Goal: Information Seeking & Learning: Learn about a topic

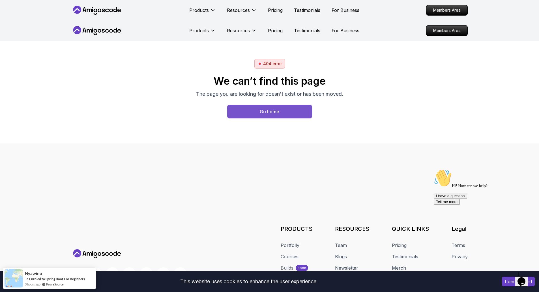
click at [283, 115] on button "Go home" at bounding box center [269, 112] width 85 height 14
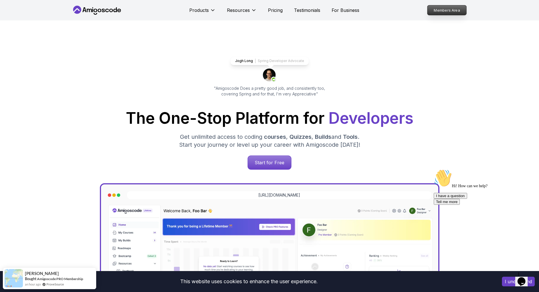
click at [436, 13] on p "Members Area" at bounding box center [446, 10] width 39 height 10
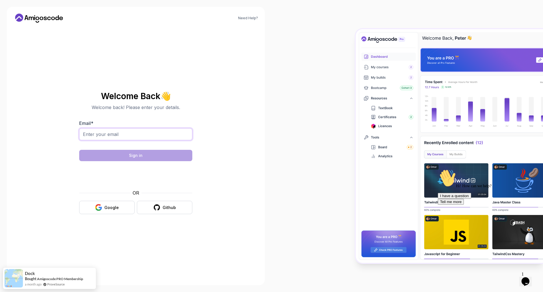
click at [154, 138] on input "Email *" at bounding box center [135, 134] width 113 height 12
click at [154, 135] on input "Email *" at bounding box center [135, 134] width 113 height 12
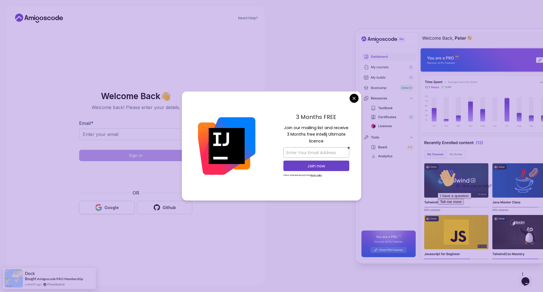
click at [128, 203] on button "Google" at bounding box center [106, 207] width 55 height 13
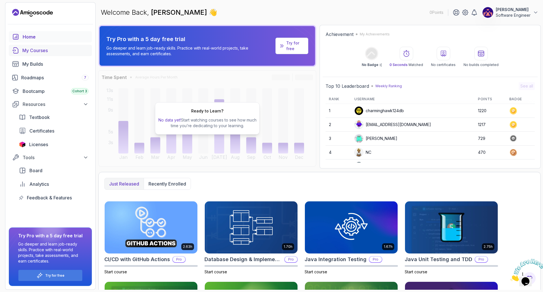
click at [46, 52] on div "My Courses" at bounding box center [55, 50] width 66 height 7
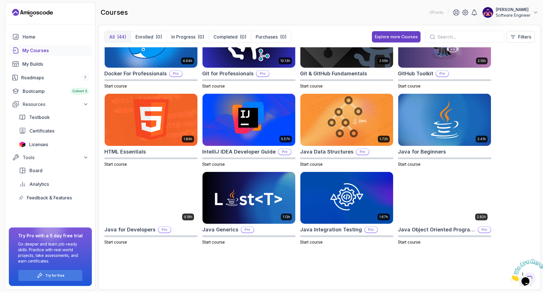
scroll to position [141, 0]
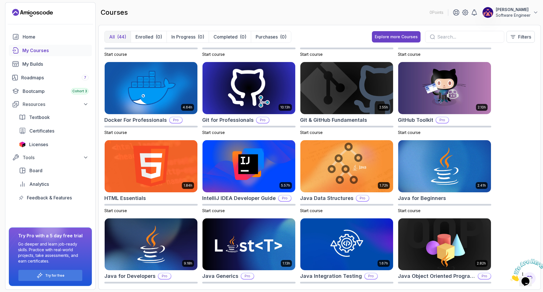
click at [27, 47] on div "My Courses" at bounding box center [55, 50] width 66 height 7
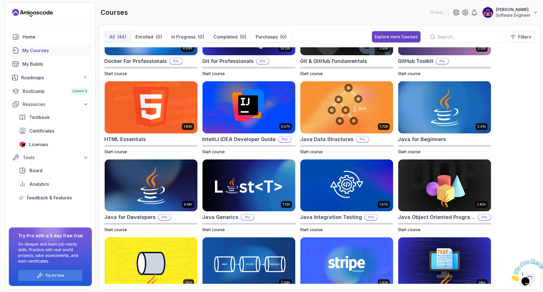
scroll to position [198, 0]
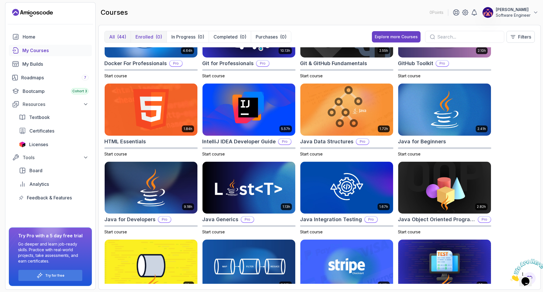
click at [145, 36] on p "Enrolled" at bounding box center [144, 36] width 18 height 7
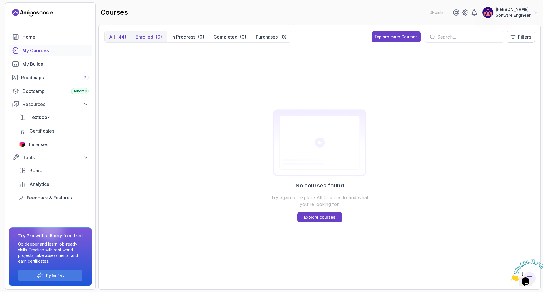
click at [124, 37] on div "(44)" at bounding box center [121, 36] width 9 height 7
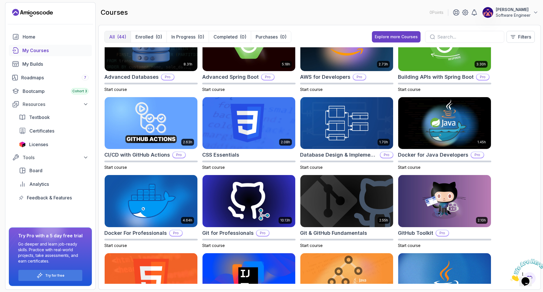
scroll to position [28, 0]
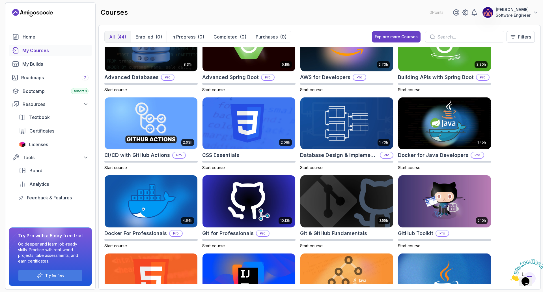
click at [439, 37] on input "text" at bounding box center [468, 36] width 62 height 7
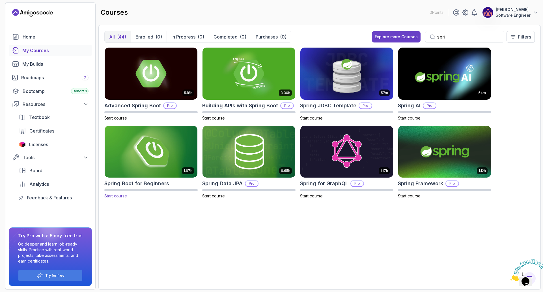
type input "spri"
click at [150, 155] on img at bounding box center [150, 151] width 97 height 55
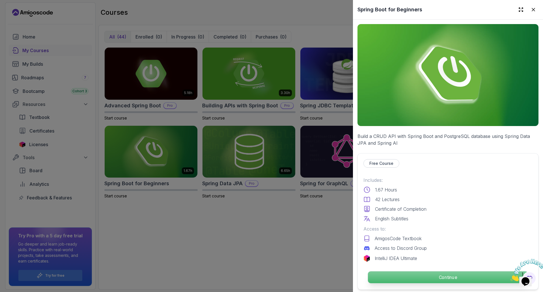
click at [381, 278] on p "Continue" at bounding box center [448, 277] width 160 height 12
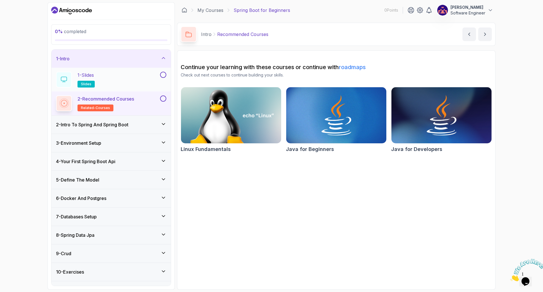
click at [124, 79] on div "1 - Slides slides" at bounding box center [107, 80] width 103 height 16
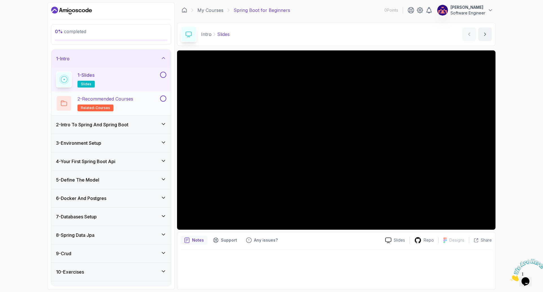
click at [108, 99] on p "2 - Recommended Courses" at bounding box center [105, 98] width 56 height 7
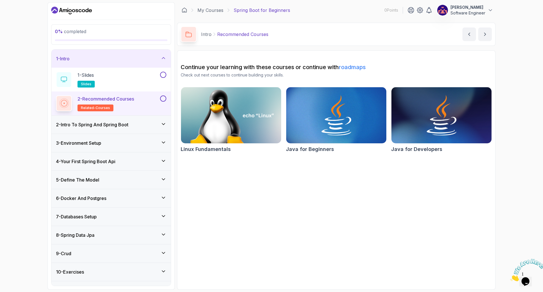
click at [111, 122] on h3 "2 - Intro To Spring And Spring Boot" at bounding box center [92, 124] width 72 height 7
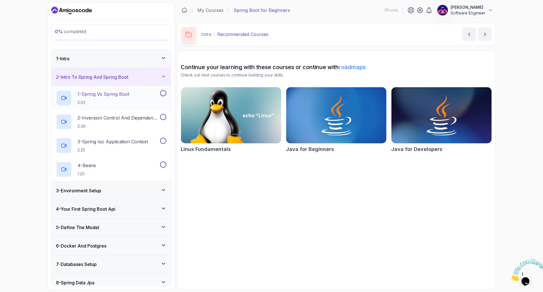
click at [111, 102] on p "2:02" at bounding box center [103, 103] width 52 height 6
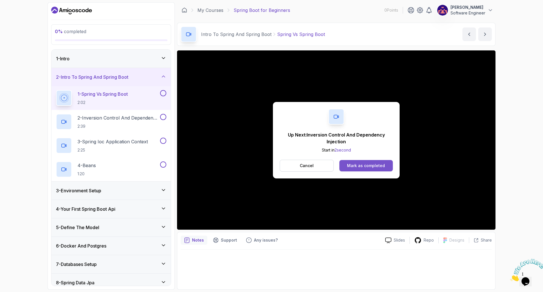
click at [366, 166] on div "Mark as completed" at bounding box center [366, 166] width 38 height 6
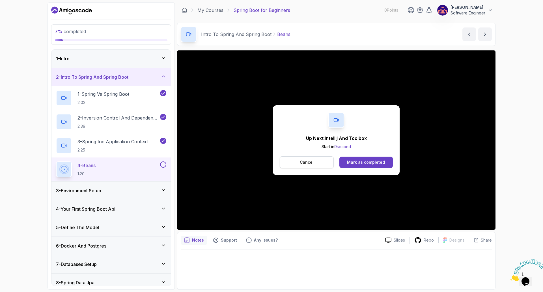
click at [292, 165] on button "Cancel" at bounding box center [307, 162] width 54 height 12
click at [371, 163] on div "Mark as completed" at bounding box center [366, 162] width 38 height 6
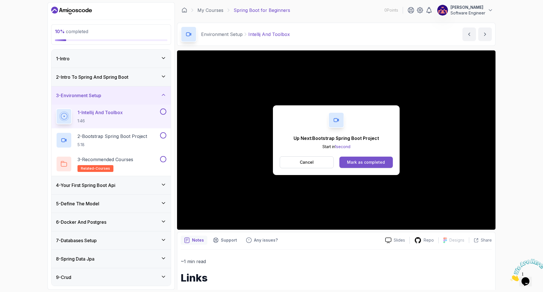
click at [373, 159] on button "Mark as completed" at bounding box center [365, 161] width 53 height 11
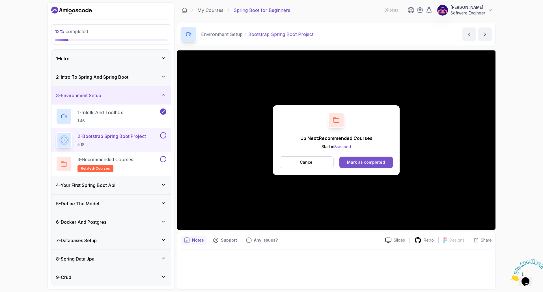
click at [369, 160] on div "Mark as completed" at bounding box center [366, 162] width 38 height 6
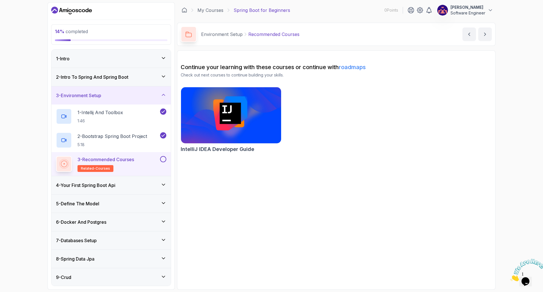
click at [359, 63] on h2 "Continue your learning with these courses or continue with roadmaps" at bounding box center [336, 67] width 311 height 8
click at [358, 65] on link "roadmaps" at bounding box center [352, 67] width 27 height 7
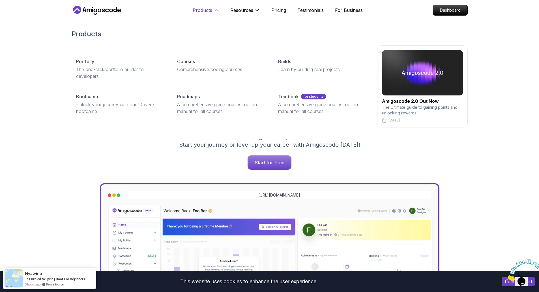
click at [204, 10] on p "Products" at bounding box center [203, 10] width 20 height 7
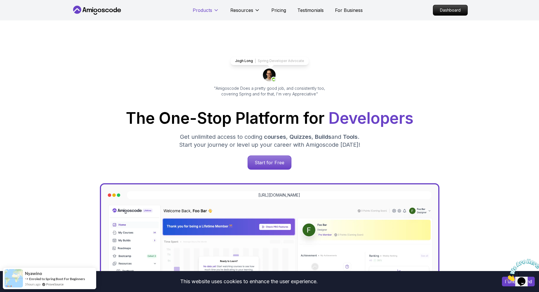
click at [204, 10] on p "Products" at bounding box center [203, 10] width 20 height 7
click at [99, 7] on icon at bounding box center [97, 10] width 51 height 9
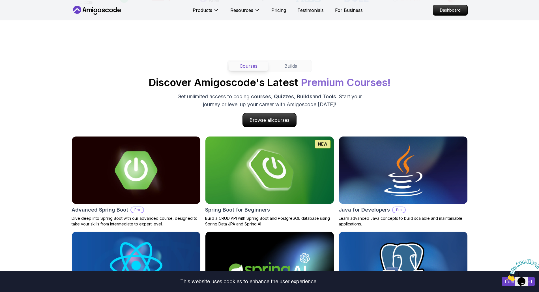
scroll to position [481, 0]
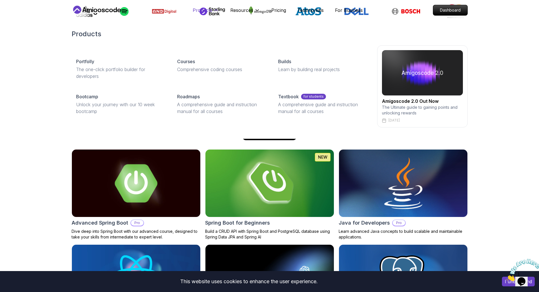
click at [206, 12] on p "Products" at bounding box center [203, 10] width 20 height 7
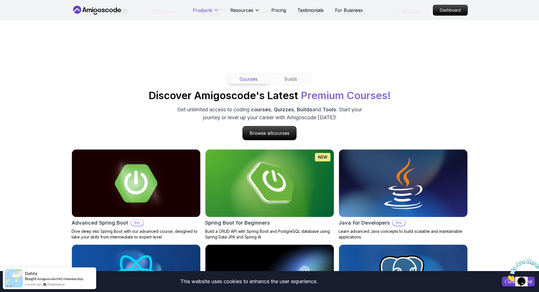
click at [206, 12] on p "Products" at bounding box center [203, 10] width 20 height 7
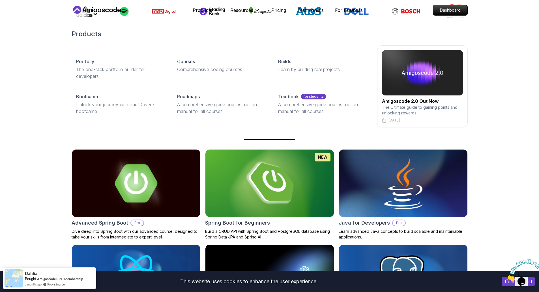
click at [400, 70] on img at bounding box center [422, 72] width 81 height 45
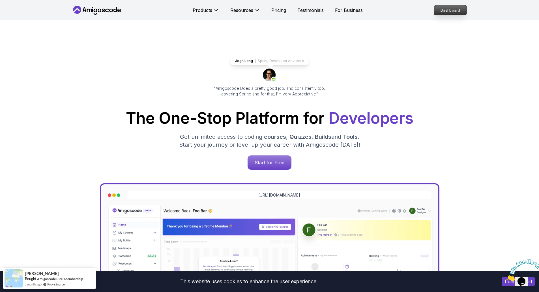
click at [438, 9] on p "Dashboard" at bounding box center [450, 10] width 33 height 10
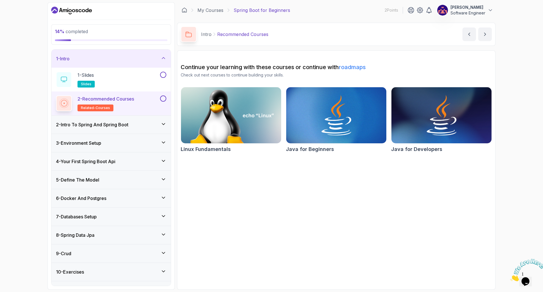
click at [76, 126] on h3 "2 - Intro To Spring And Spring Boot" at bounding box center [92, 124] width 72 height 7
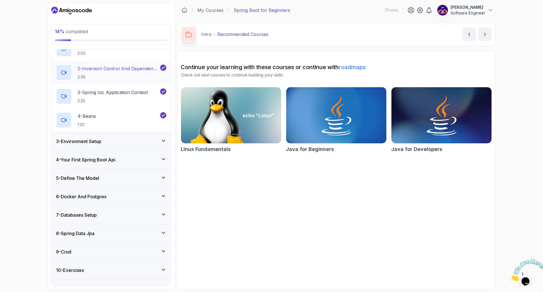
scroll to position [57, 0]
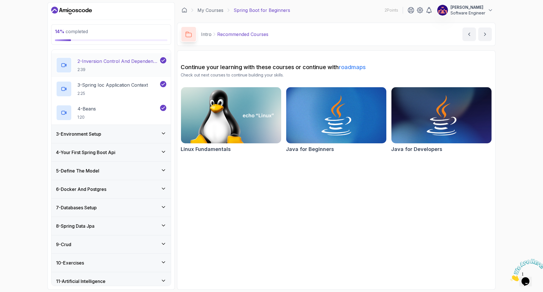
click at [85, 132] on h3 "3 - Environment Setup" at bounding box center [78, 133] width 45 height 7
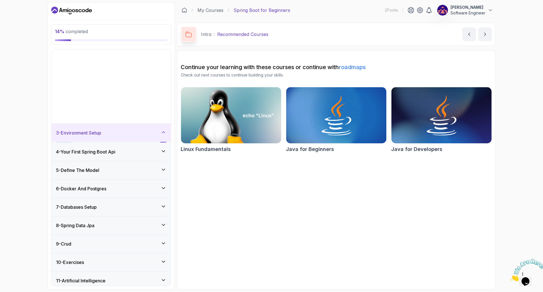
scroll to position [0, 0]
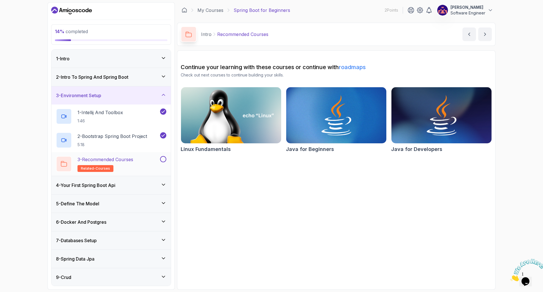
click at [163, 159] on button at bounding box center [163, 159] width 6 height 6
click at [484, 35] on icon "next content" at bounding box center [485, 34] width 6 height 6
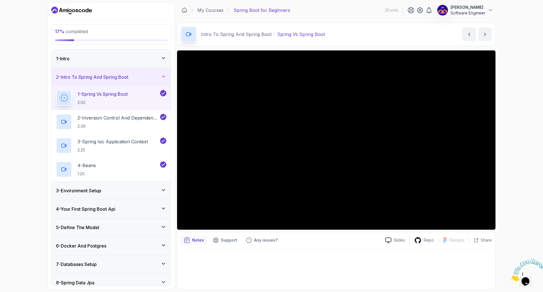
click at [138, 185] on div "3 - Environment Setup" at bounding box center [110, 190] width 119 height 18
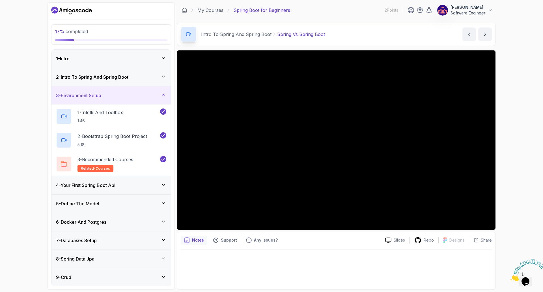
click at [138, 185] on div "4 - Your First Spring Boot Api" at bounding box center [111, 185] width 110 height 7
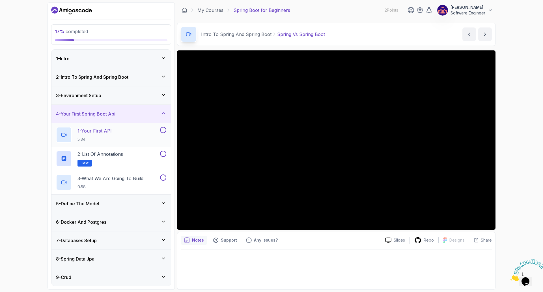
click at [164, 130] on button at bounding box center [163, 130] width 6 height 6
click at [163, 131] on icon at bounding box center [163, 130] width 5 height 6
click at [105, 131] on p "1 - Your First API" at bounding box center [94, 130] width 34 height 7
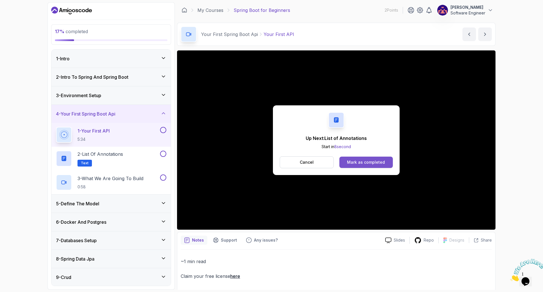
click at [379, 164] on div "Mark as completed" at bounding box center [366, 162] width 38 height 6
